Goal: Task Accomplishment & Management: Manage account settings

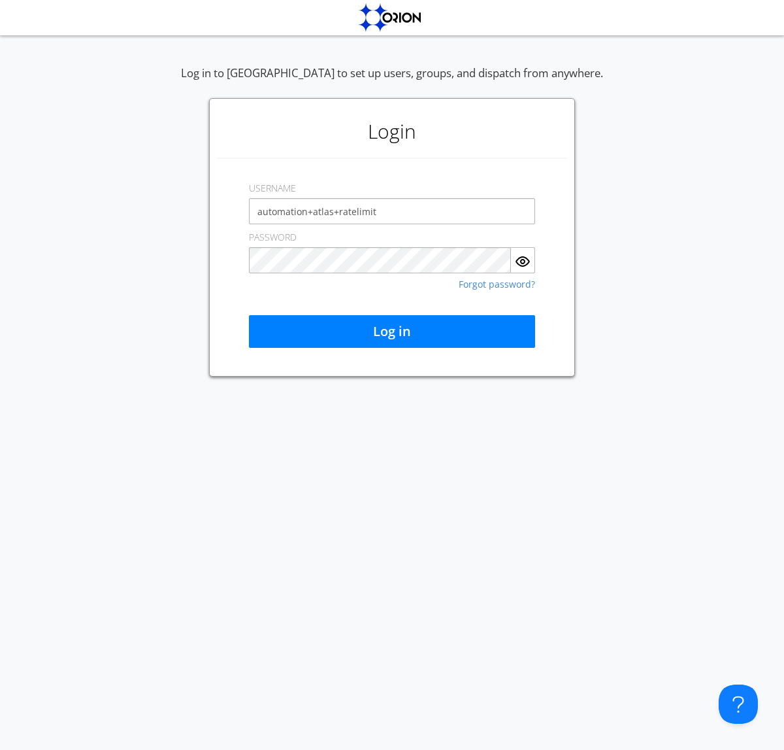
type input "automation+atlas+ratelimit"
click at [392, 331] on button "Log in" at bounding box center [392, 331] width 286 height 33
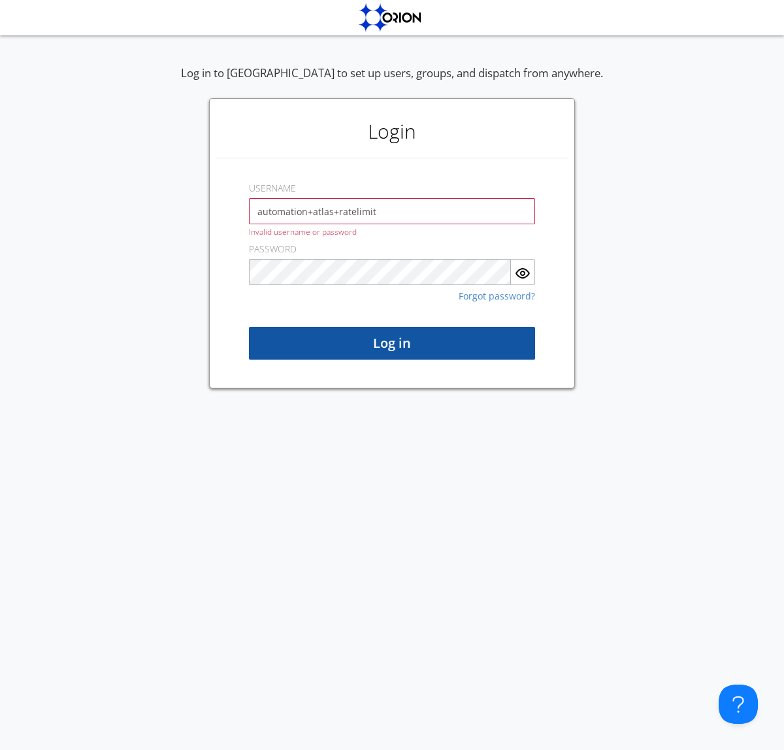
click at [392, 343] on button "Log in" at bounding box center [392, 343] width 286 height 33
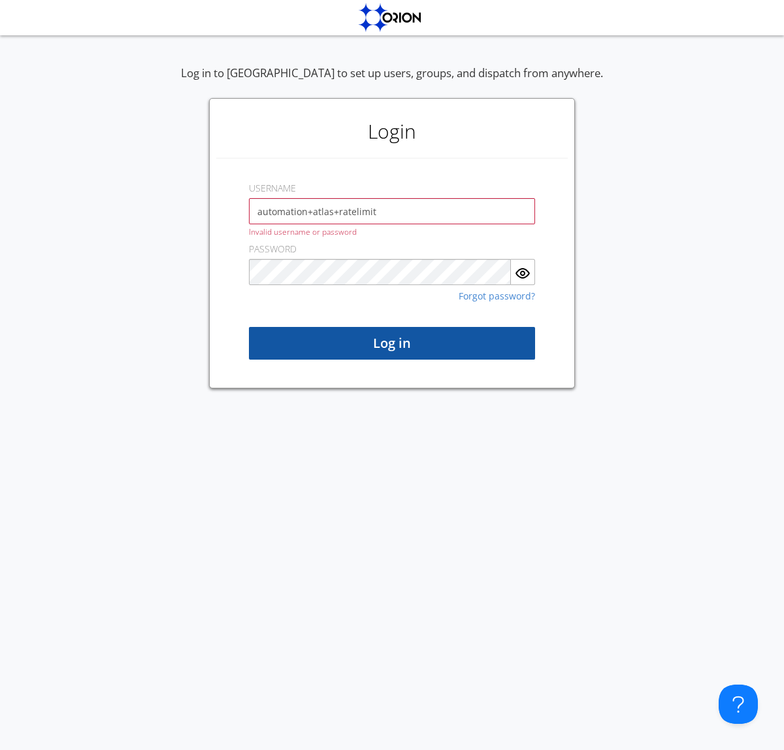
click at [392, 343] on button "Log in" at bounding box center [392, 343] width 286 height 33
